Goal: Register for event/course

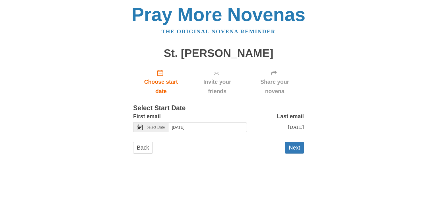
click at [161, 128] on span "Select Date" at bounding box center [156, 127] width 18 height 4
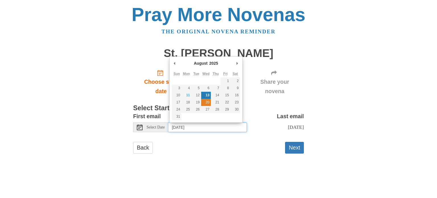
type input "[DATE]"
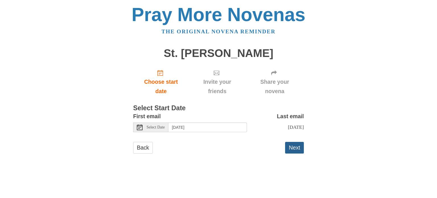
click at [298, 147] on button "Next" at bounding box center [294, 148] width 19 height 12
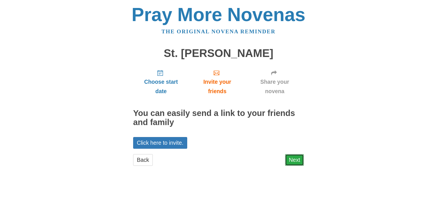
click at [297, 160] on link "Next" at bounding box center [294, 160] width 19 height 12
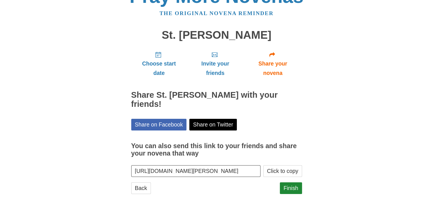
scroll to position [30, 0]
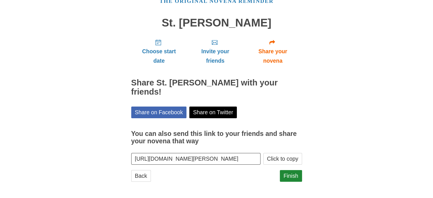
click at [290, 177] on link "Finish" at bounding box center [291, 176] width 22 height 12
